Goal: Information Seeking & Learning: Learn about a topic

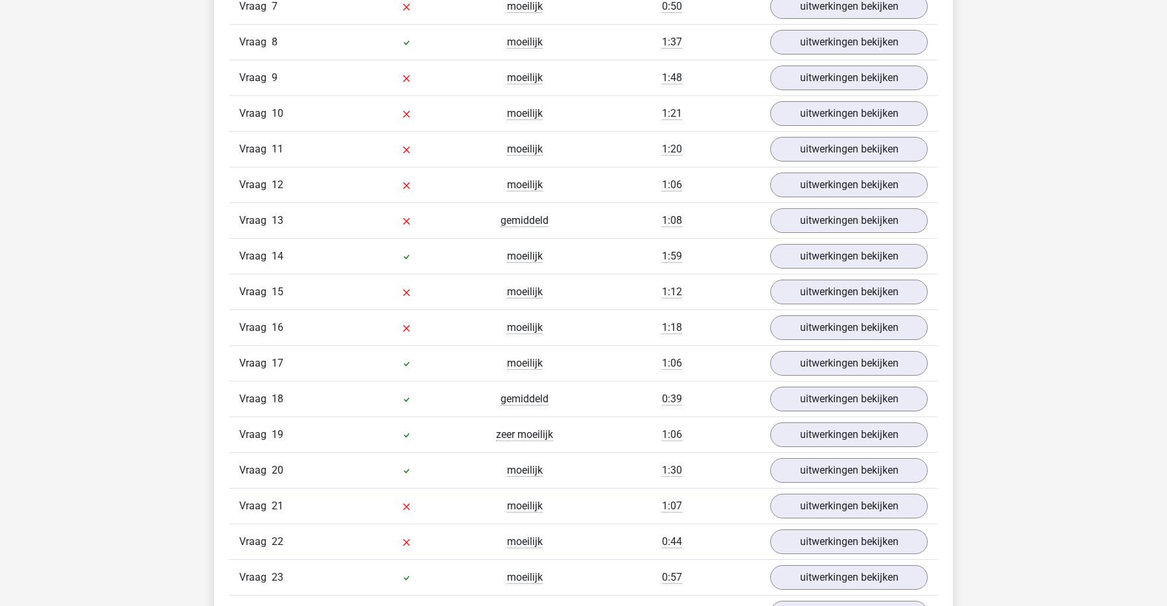
scroll to position [2356, 0]
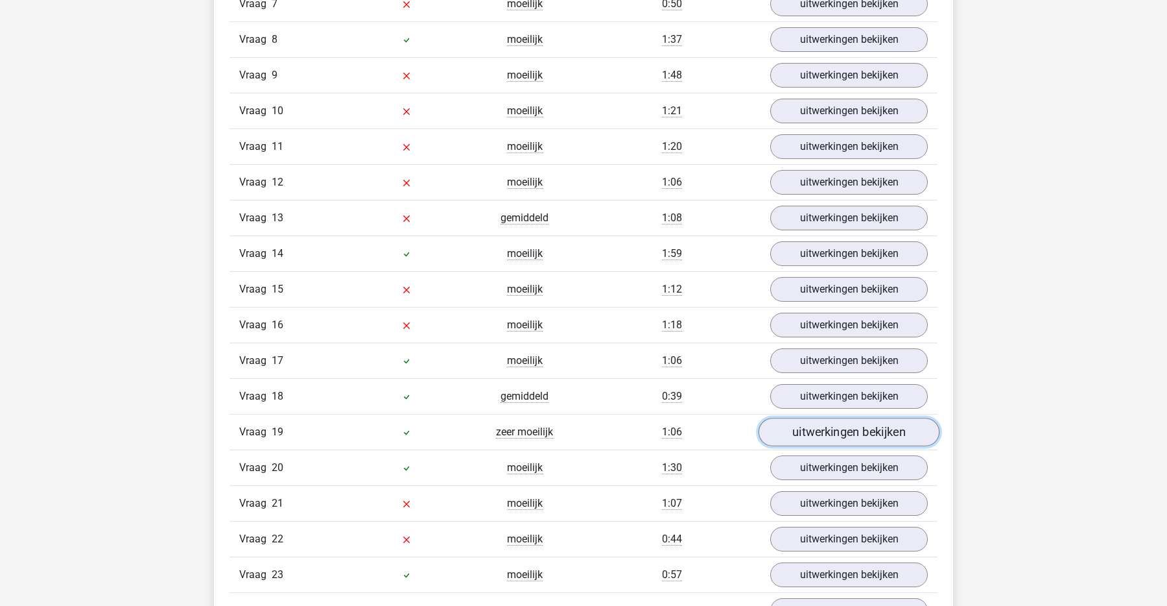
click at [833, 435] on link "uitwerkingen bekijken" at bounding box center [849, 432] width 181 height 29
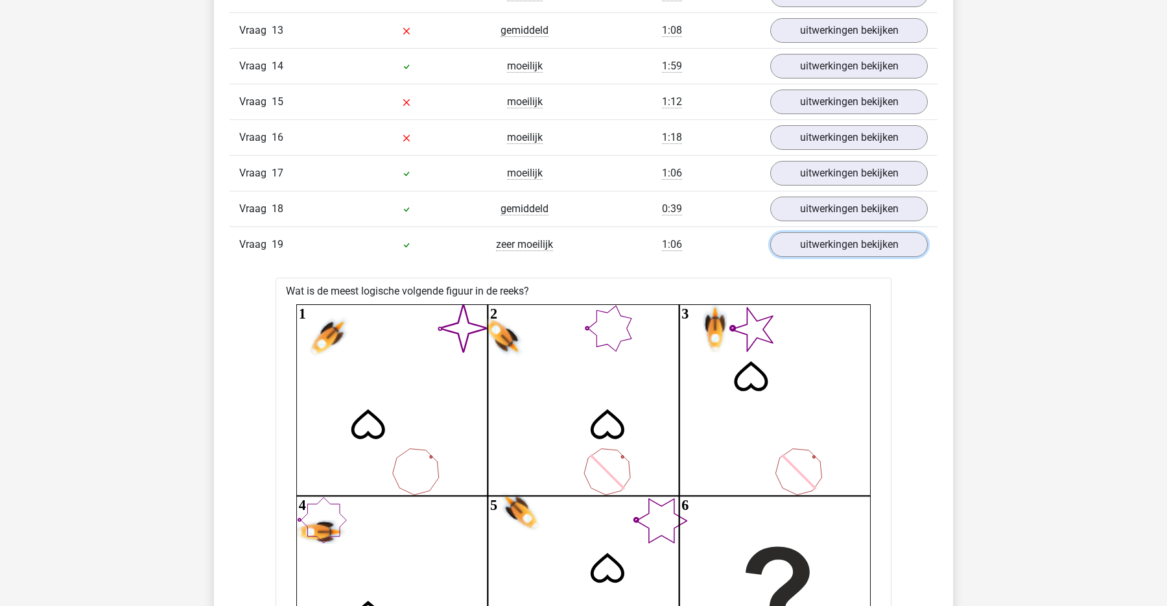
scroll to position [2544, 0]
click at [801, 251] on link "uitwerkingen bekijken" at bounding box center [849, 244] width 181 height 29
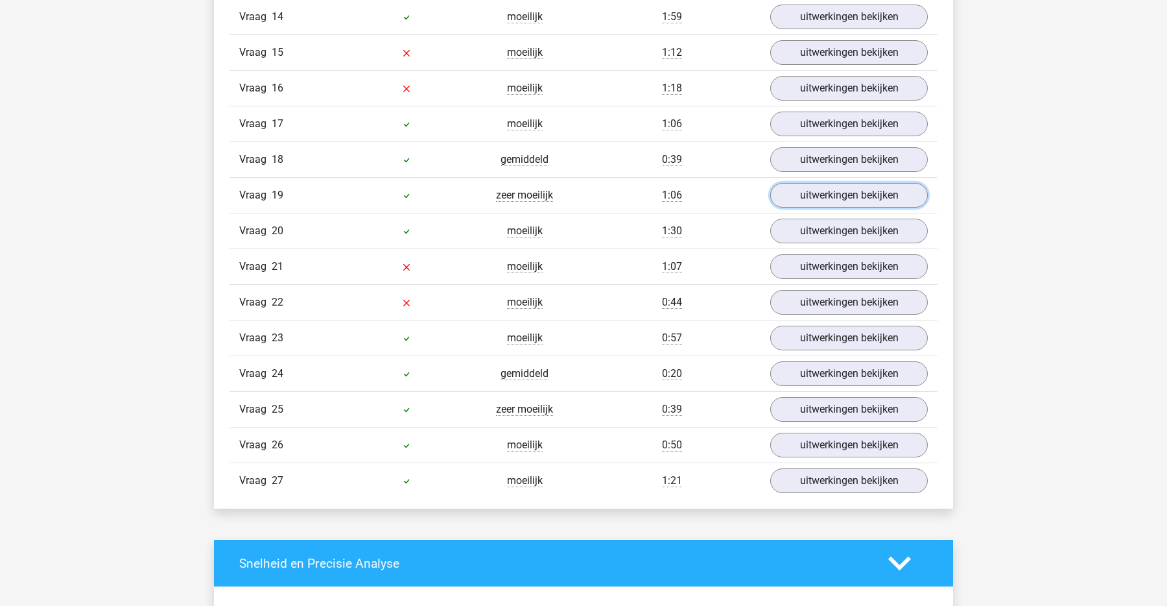
scroll to position [2590, 0]
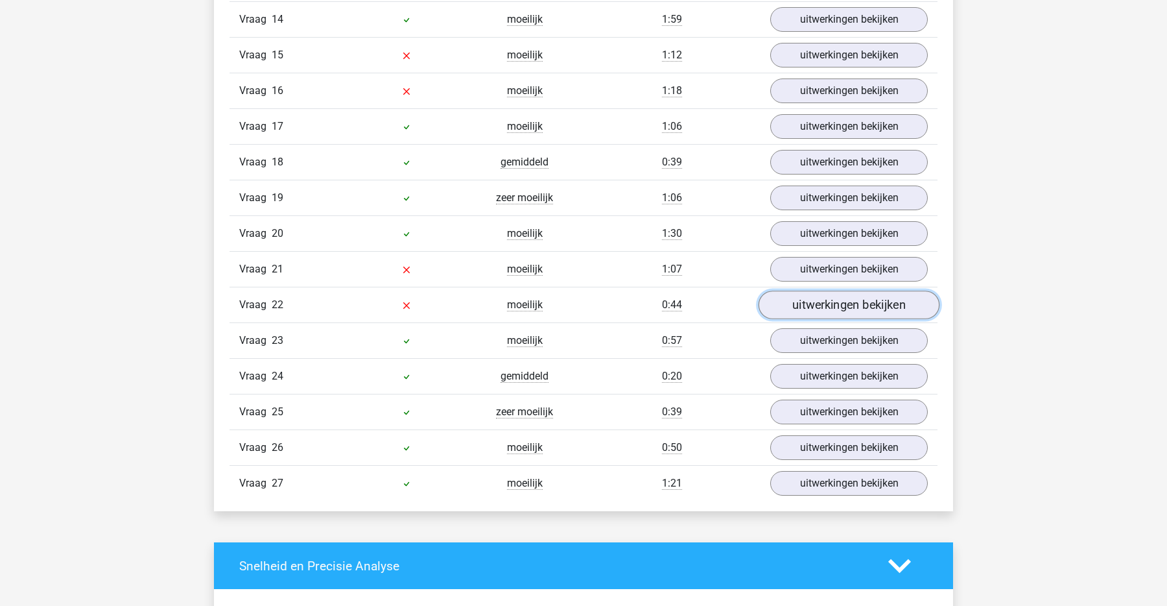
click at [848, 307] on link "uitwerkingen bekijken" at bounding box center [849, 305] width 181 height 29
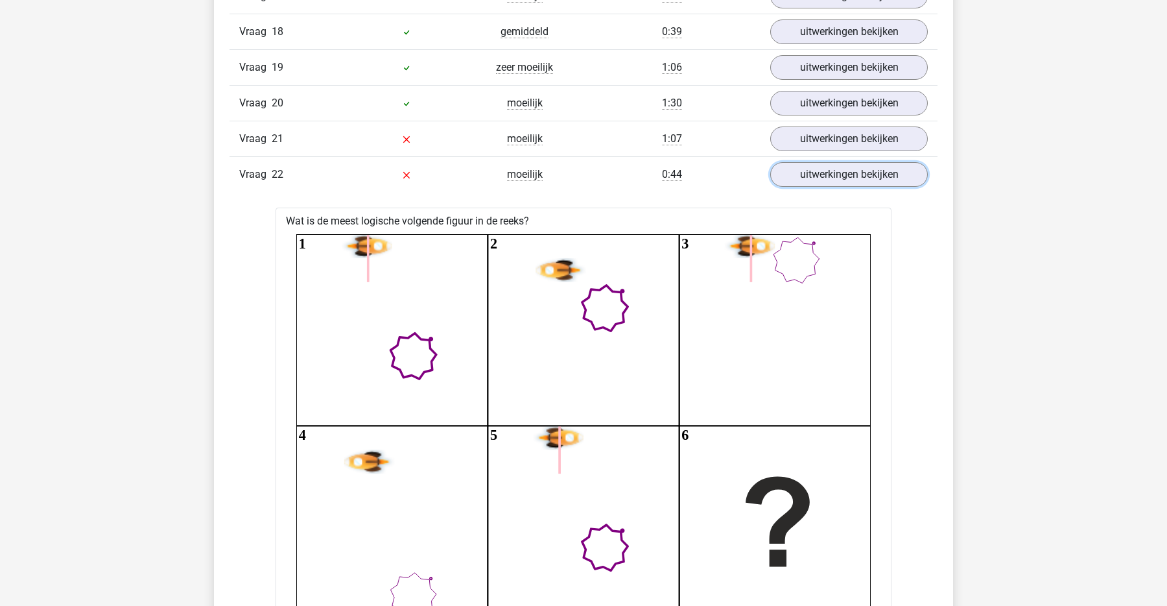
scroll to position [2715, 0]
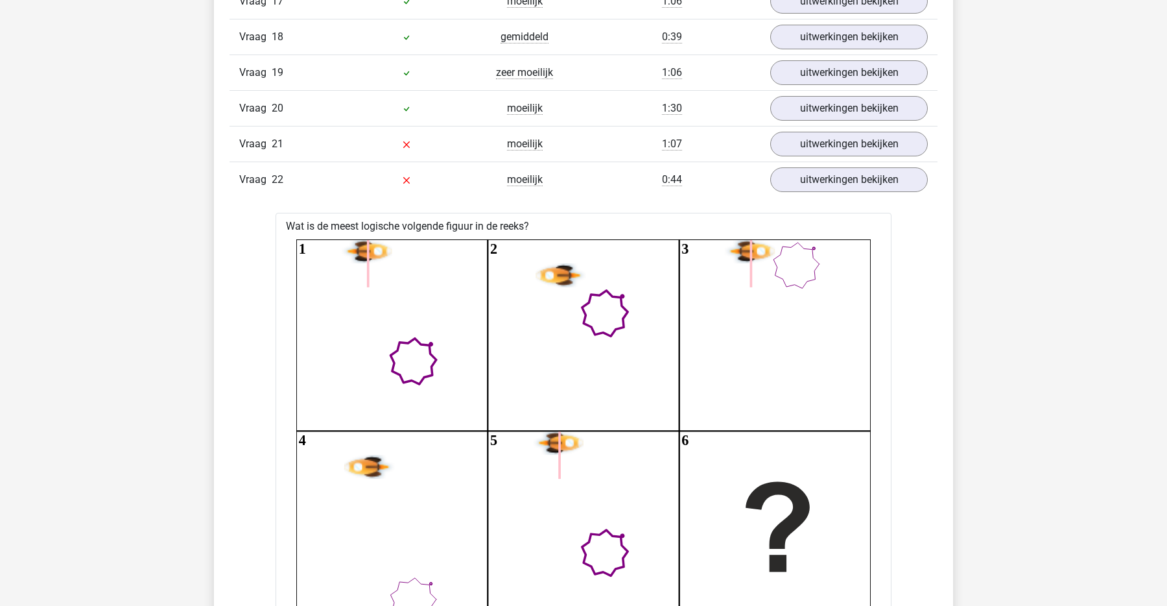
click at [848, 163] on div "Vraag 22 moeilijk 0:44 uitwerkingen bekijken" at bounding box center [584, 179] width 708 height 36
click at [836, 184] on link "uitwerkingen bekijken" at bounding box center [849, 179] width 181 height 29
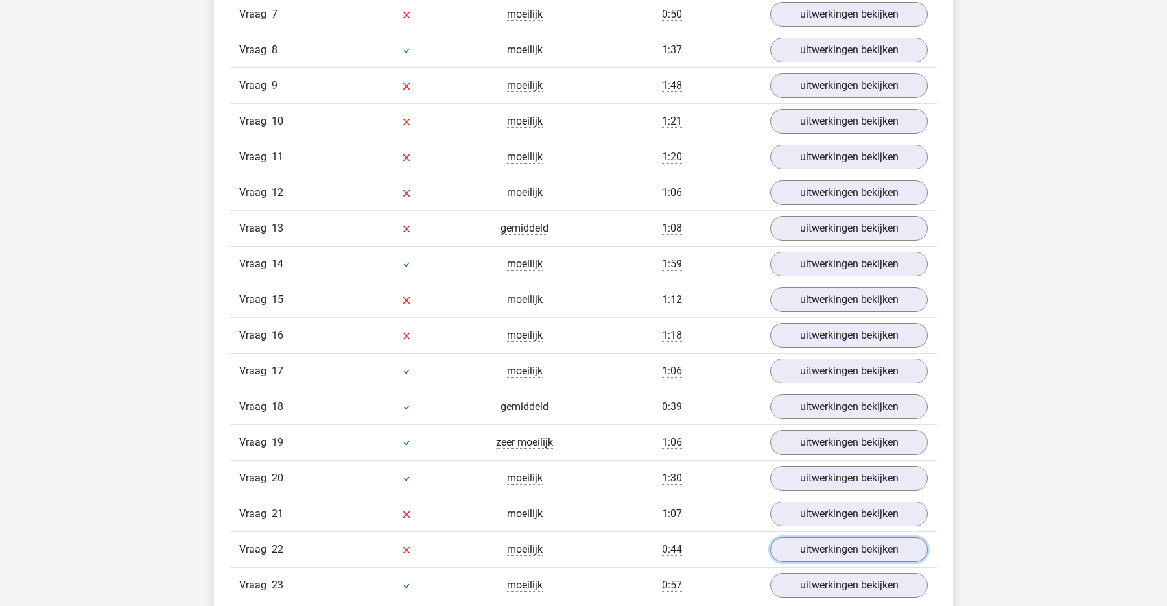
scroll to position [2328, 0]
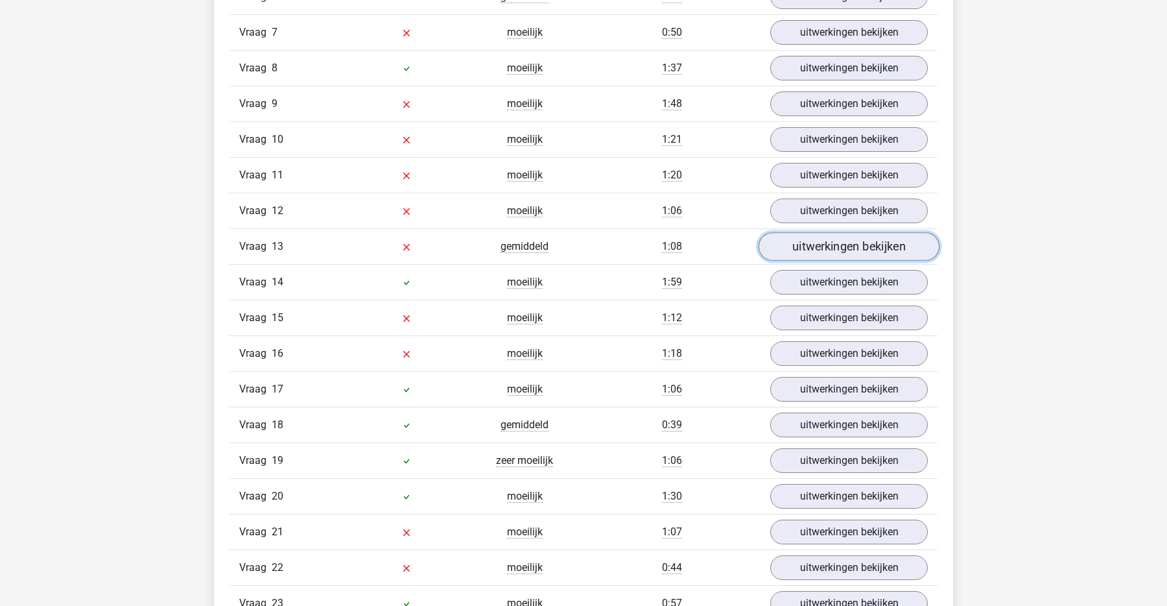
click at [794, 239] on link "uitwerkingen bekijken" at bounding box center [849, 246] width 181 height 29
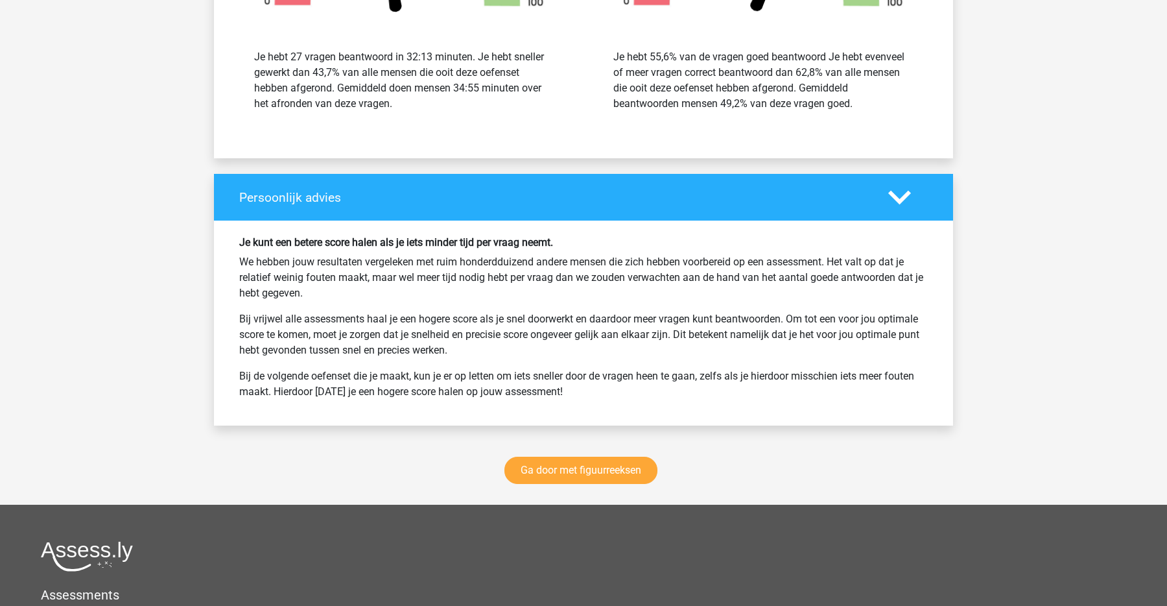
scroll to position [4611, 0]
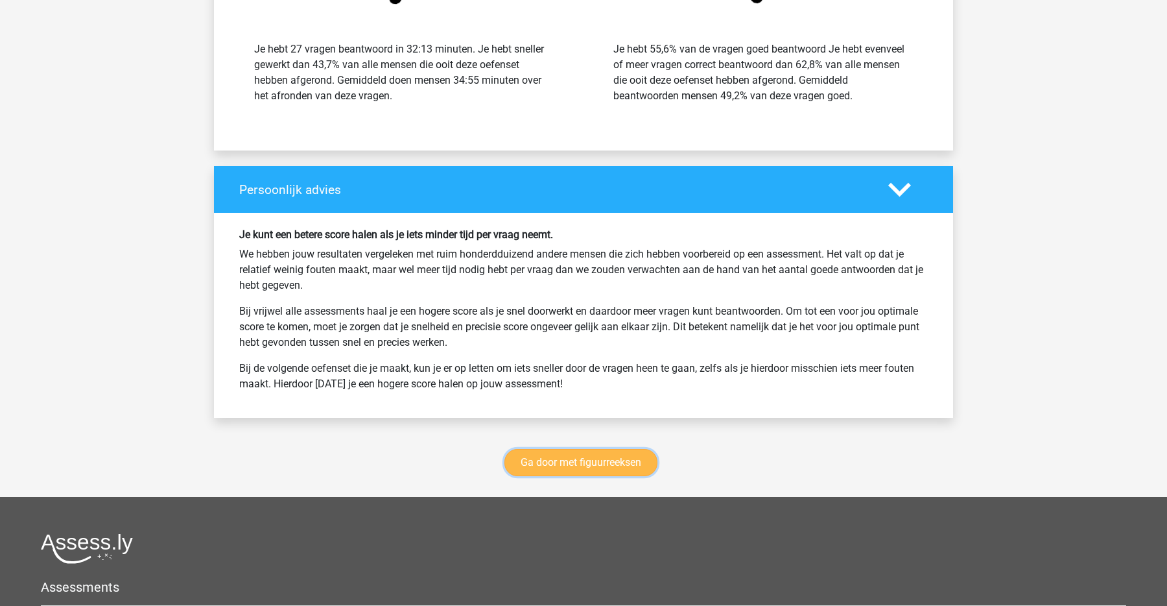
click at [566, 463] on link "Ga door met figuurreeksen" at bounding box center [581, 462] width 153 height 27
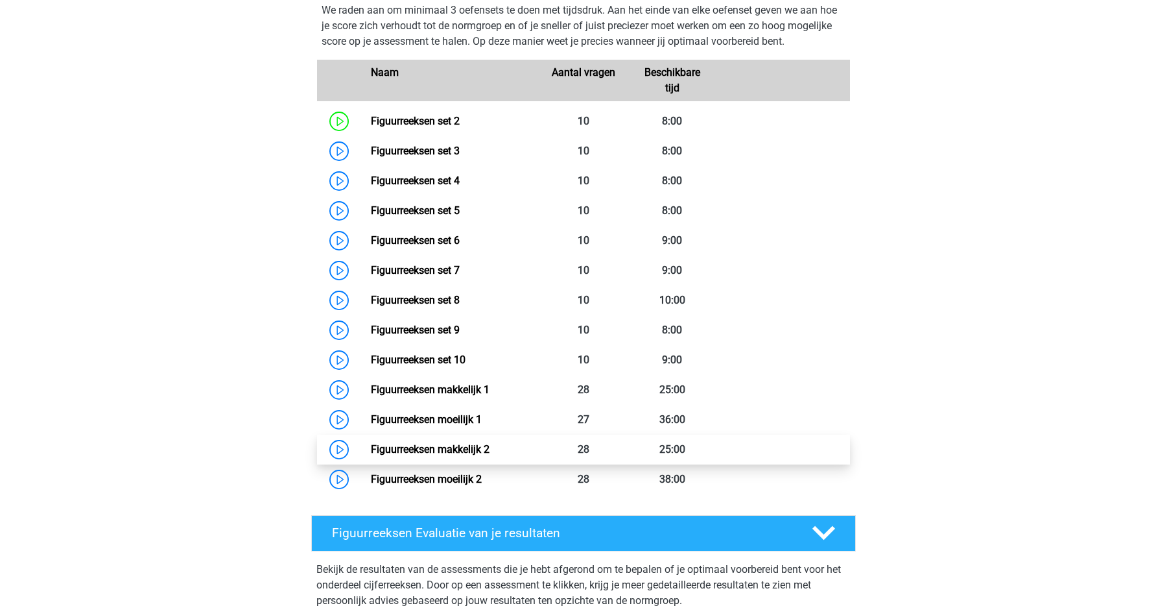
scroll to position [591, 0]
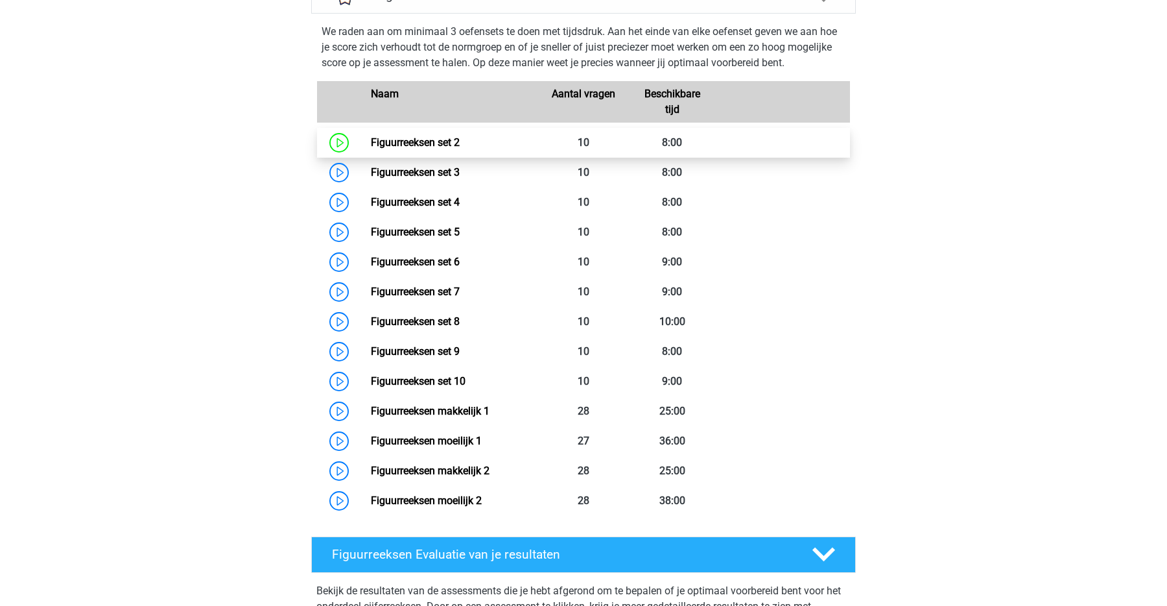
click at [371, 147] on link "Figuurreeksen set 2" at bounding box center [415, 142] width 89 height 12
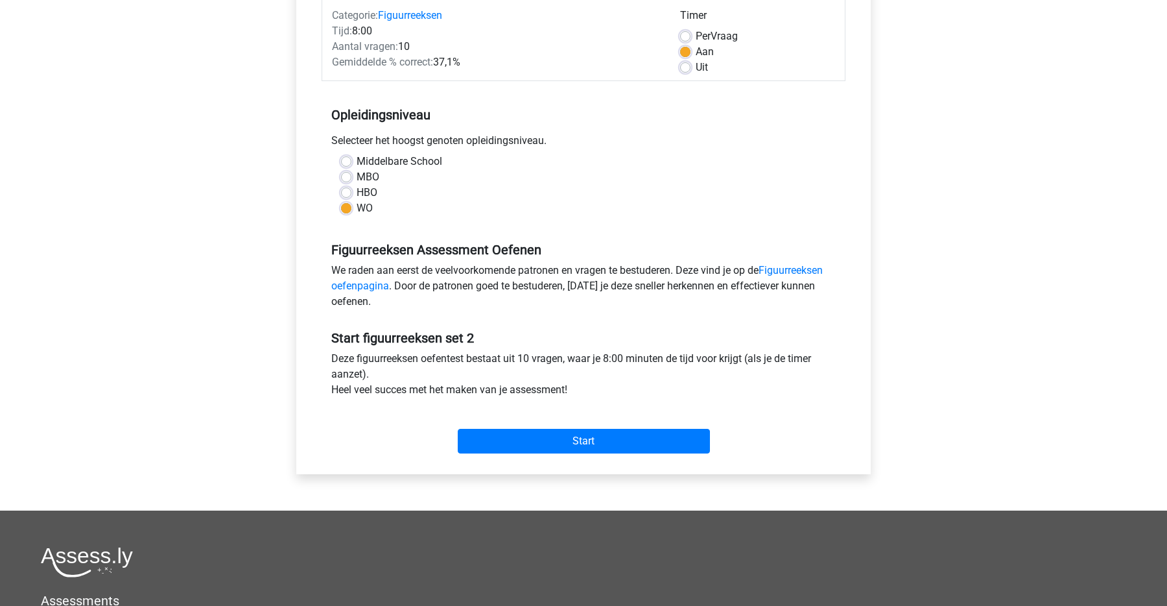
scroll to position [175, 0]
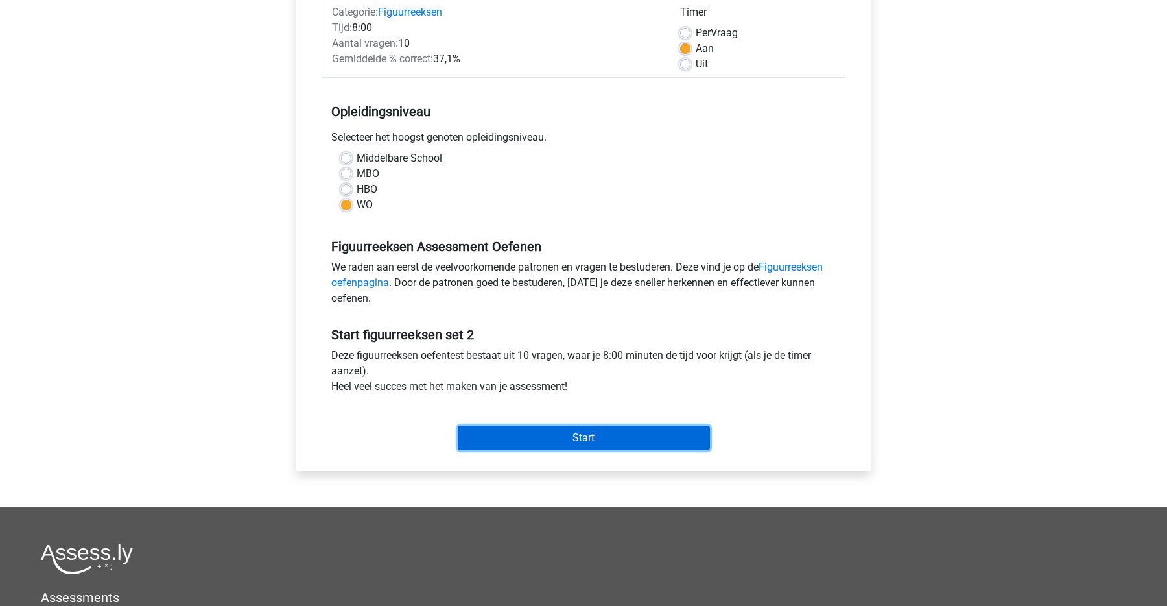
click at [555, 442] on input "Start" at bounding box center [584, 437] width 252 height 25
